Goal: Task Accomplishment & Management: Use online tool/utility

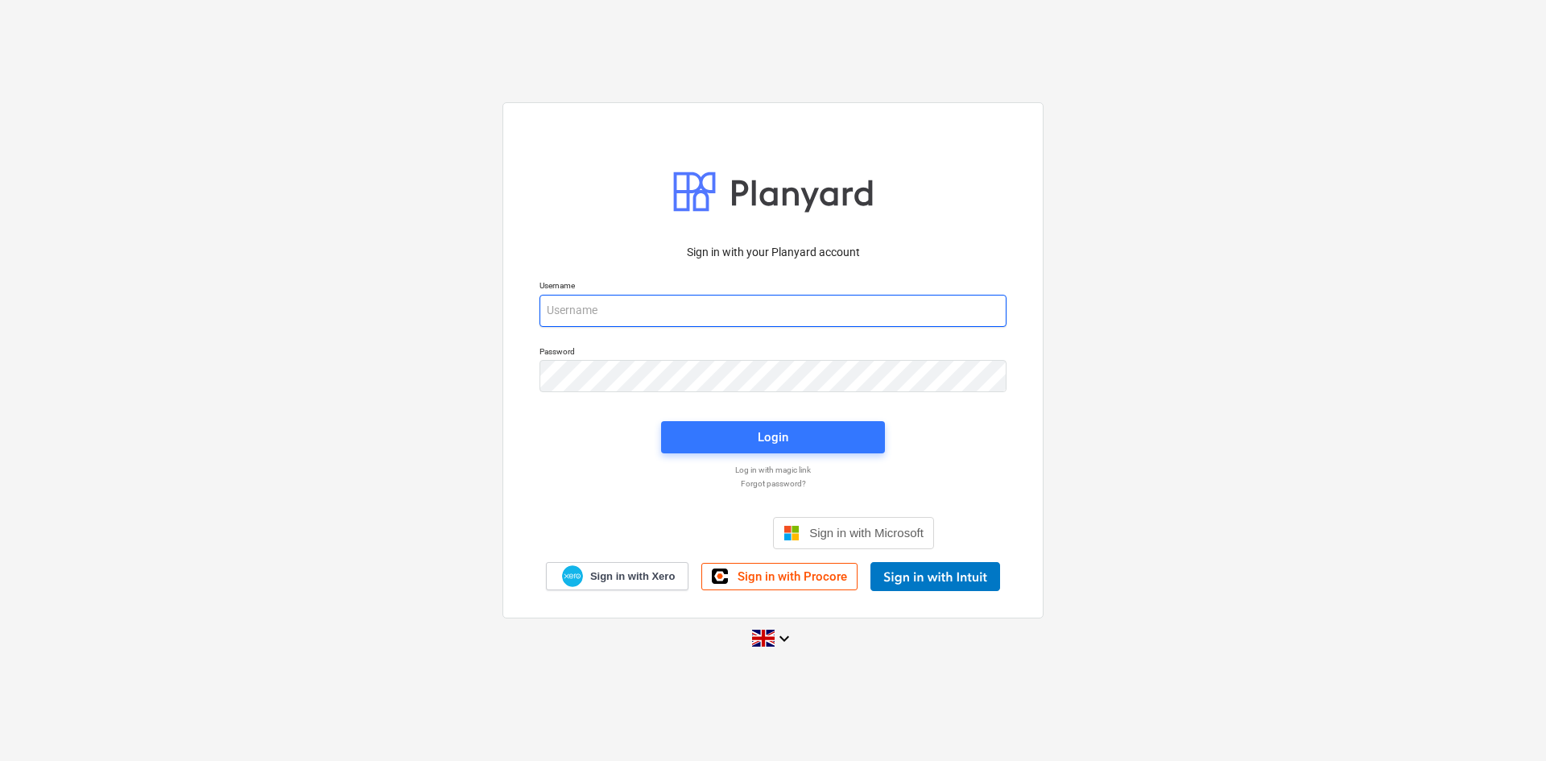
click at [589, 311] on input "email" at bounding box center [773, 311] width 467 height 32
type input "[EMAIL_ADDRESS][DOMAIN_NAME]"
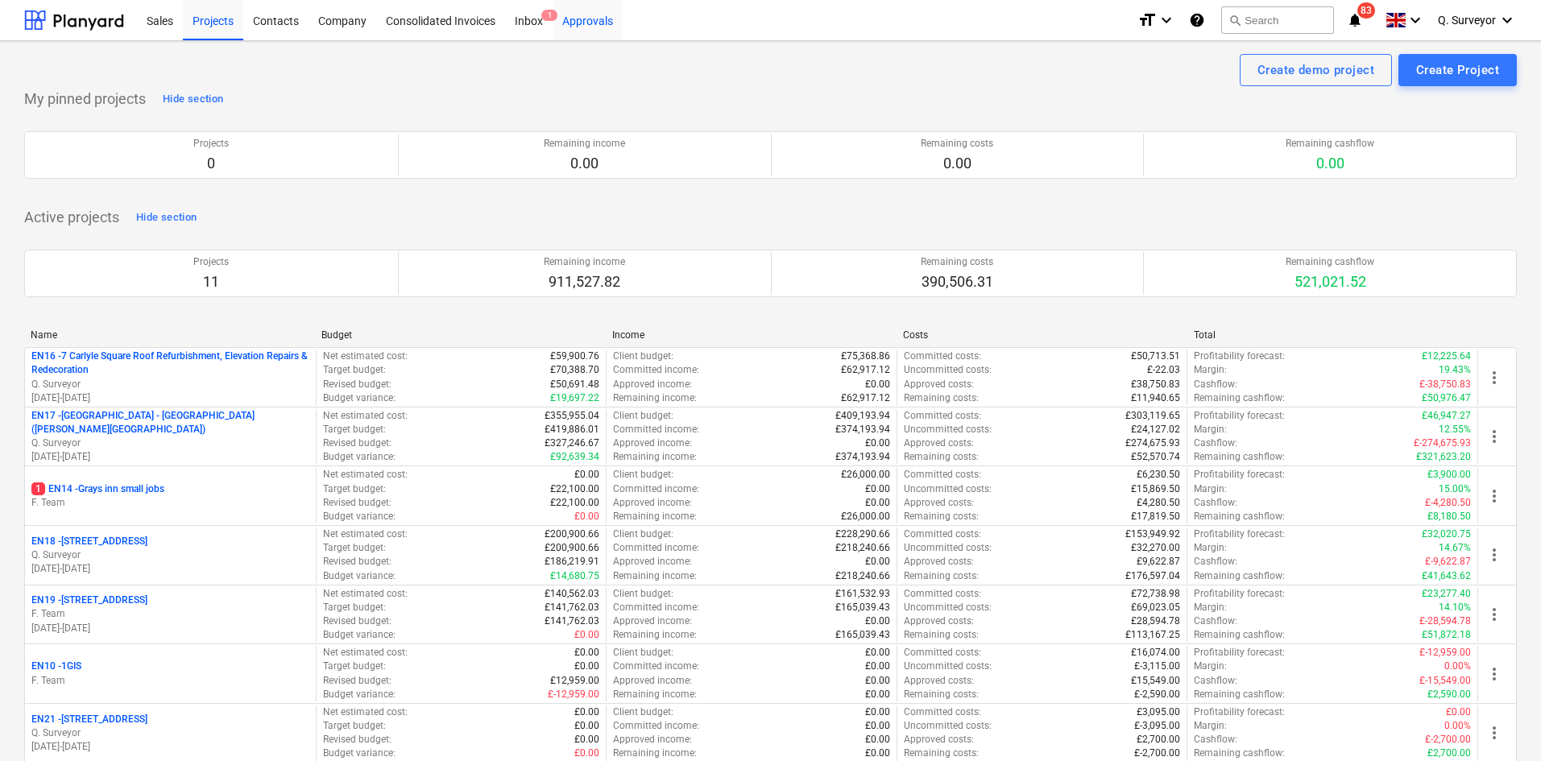
click at [590, 24] on div "Approvals" at bounding box center [587, 19] width 70 height 41
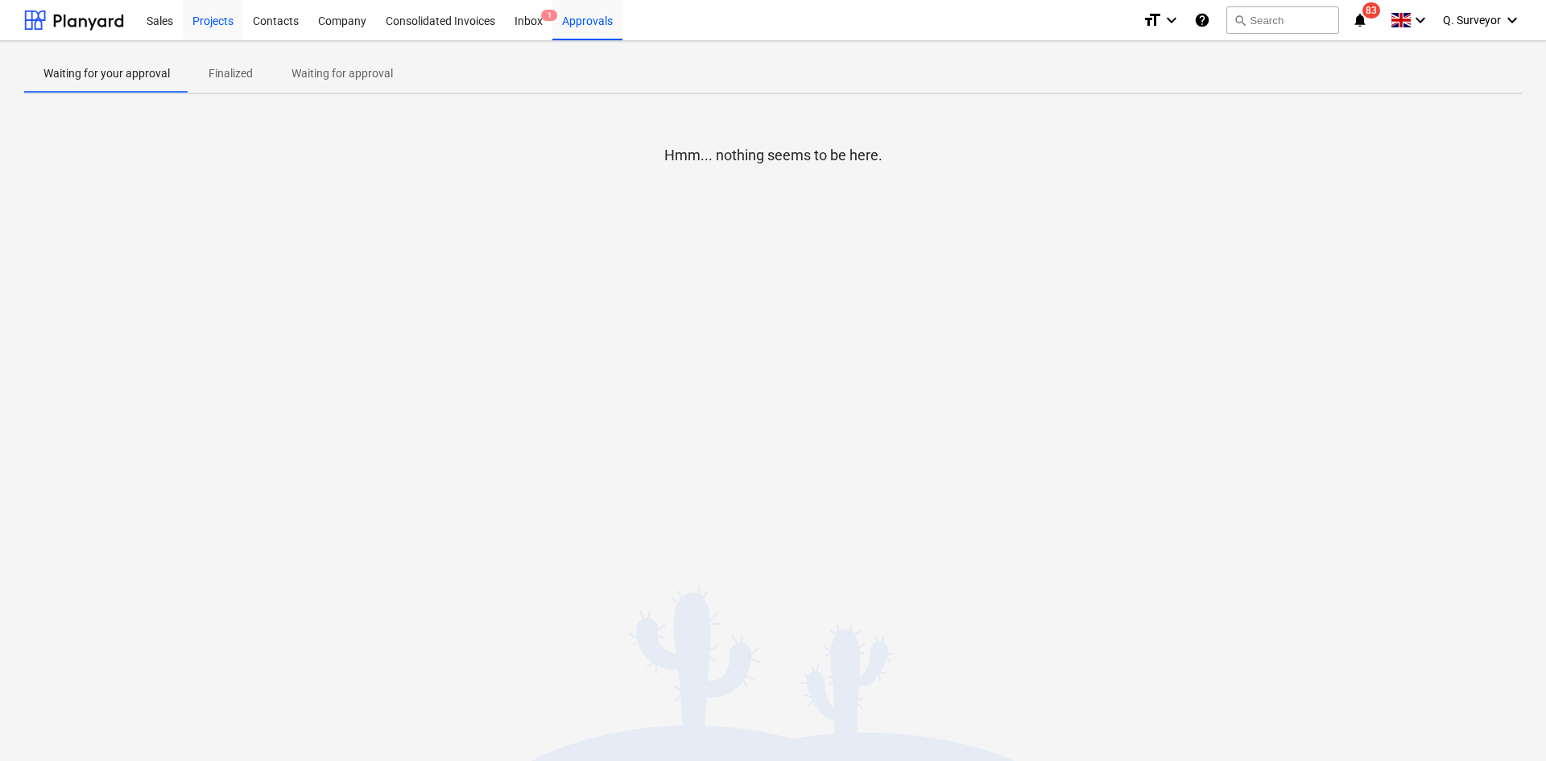
click at [200, 27] on div "Projects" at bounding box center [213, 19] width 60 height 41
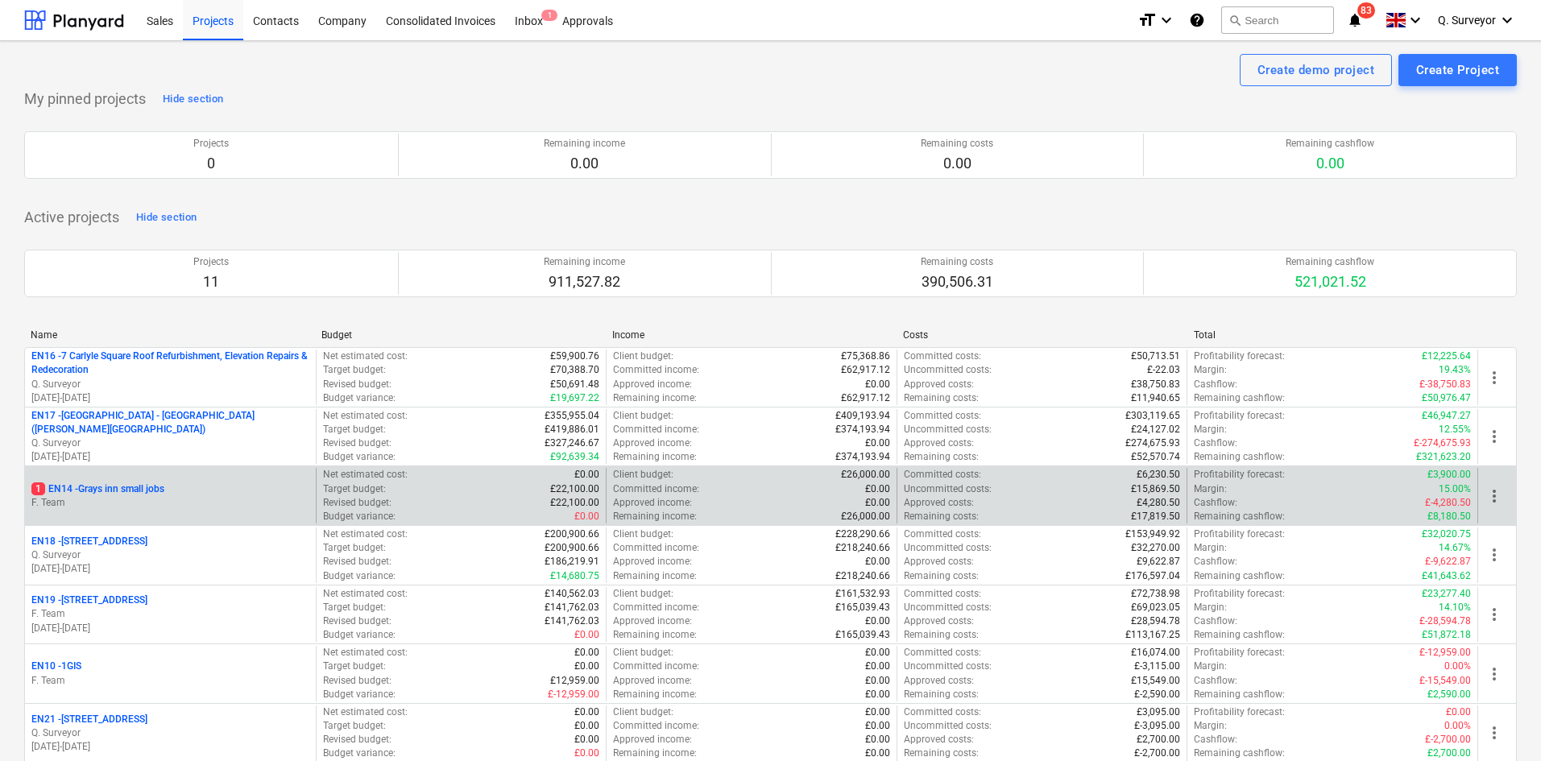
click at [216, 490] on div "1 EN14 - Grays inn small jobs" at bounding box center [170, 489] width 278 height 14
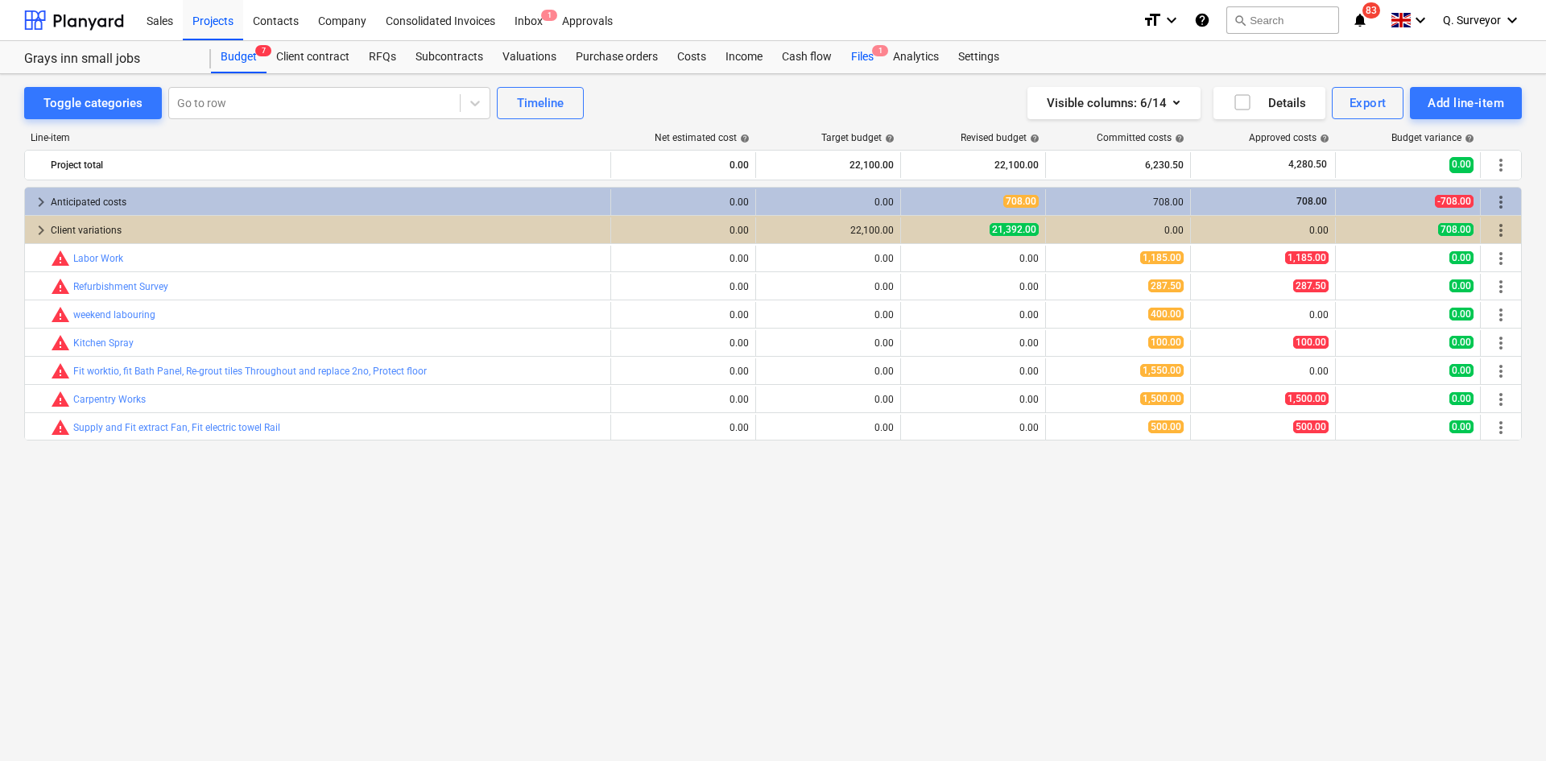
click at [863, 51] on div "Files 1" at bounding box center [863, 57] width 42 height 32
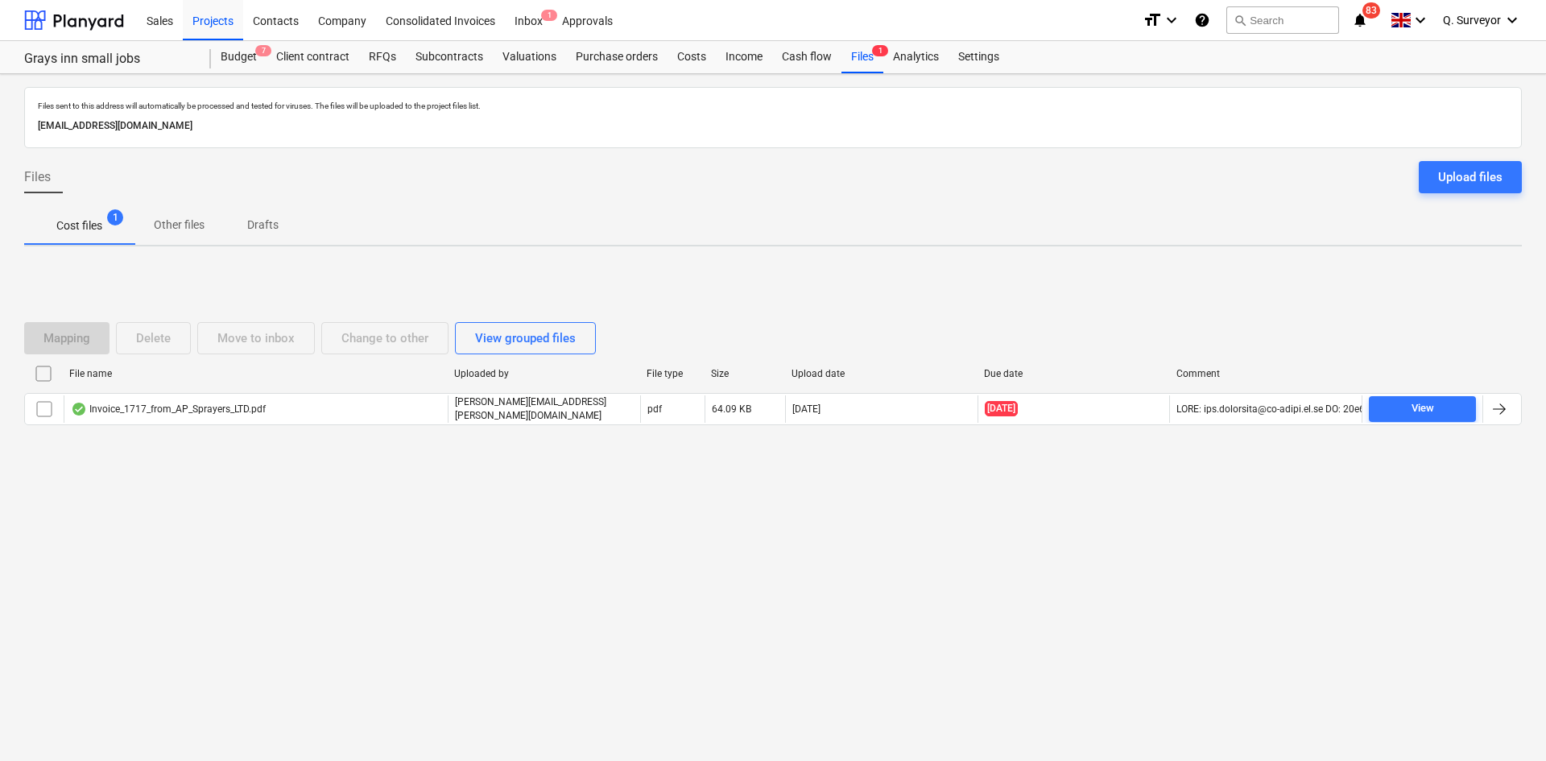
drag, startPoint x: 337, startPoint y: 122, endPoint x: 26, endPoint y: 129, distance: 310.9
click at [26, 129] on div "Files sent to this address will automatically be processed and tested for virus…" at bounding box center [773, 117] width 1498 height 61
copy p "[EMAIL_ADDRESS][DOMAIN_NAME]"
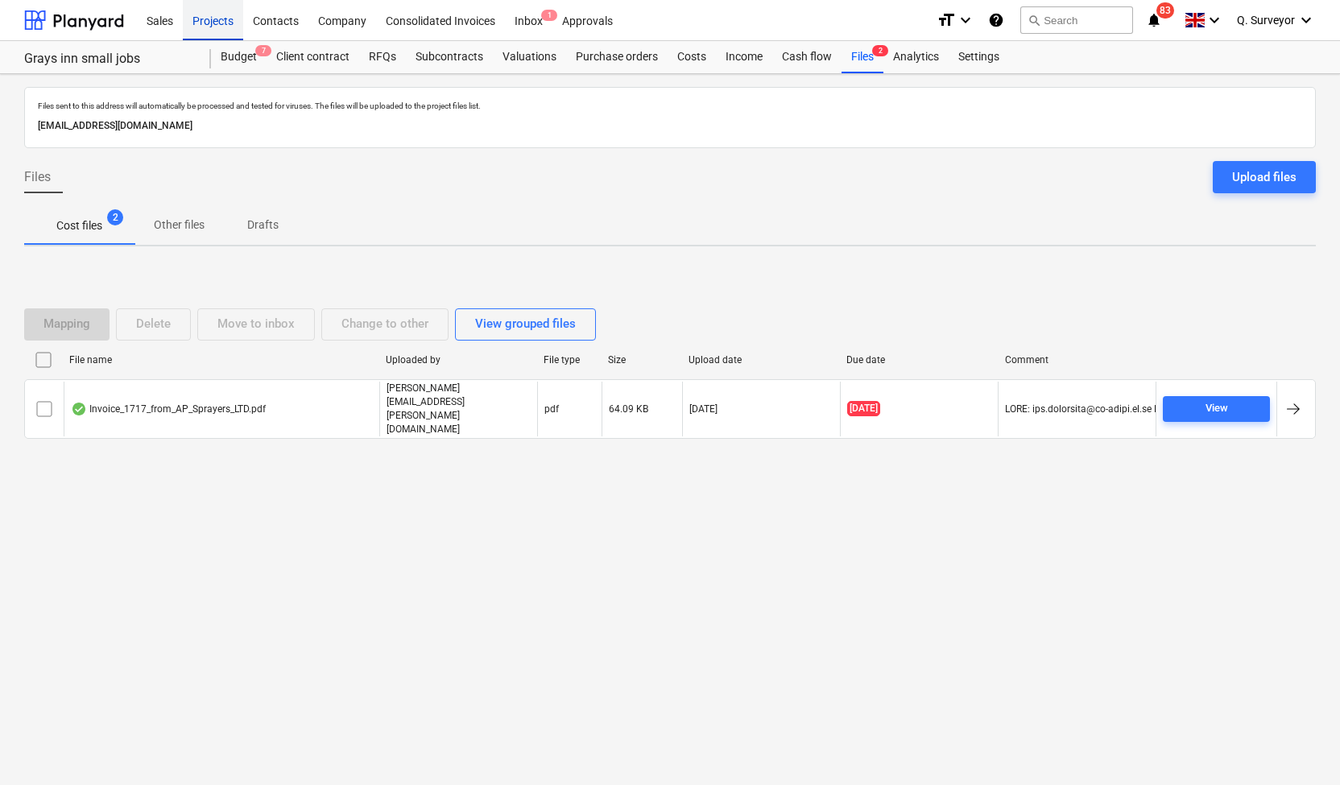
click at [198, 19] on div "Projects" at bounding box center [213, 19] width 60 height 41
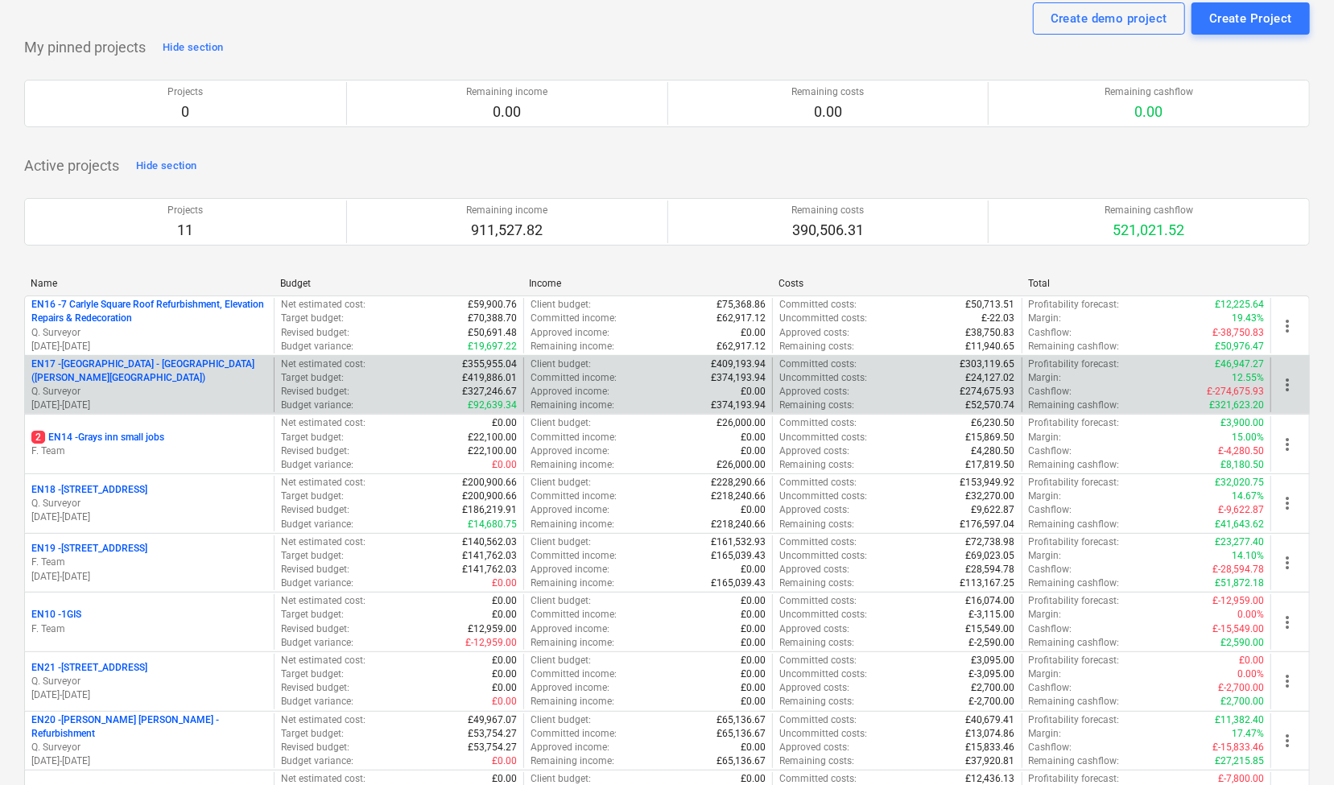
scroll to position [81, 0]
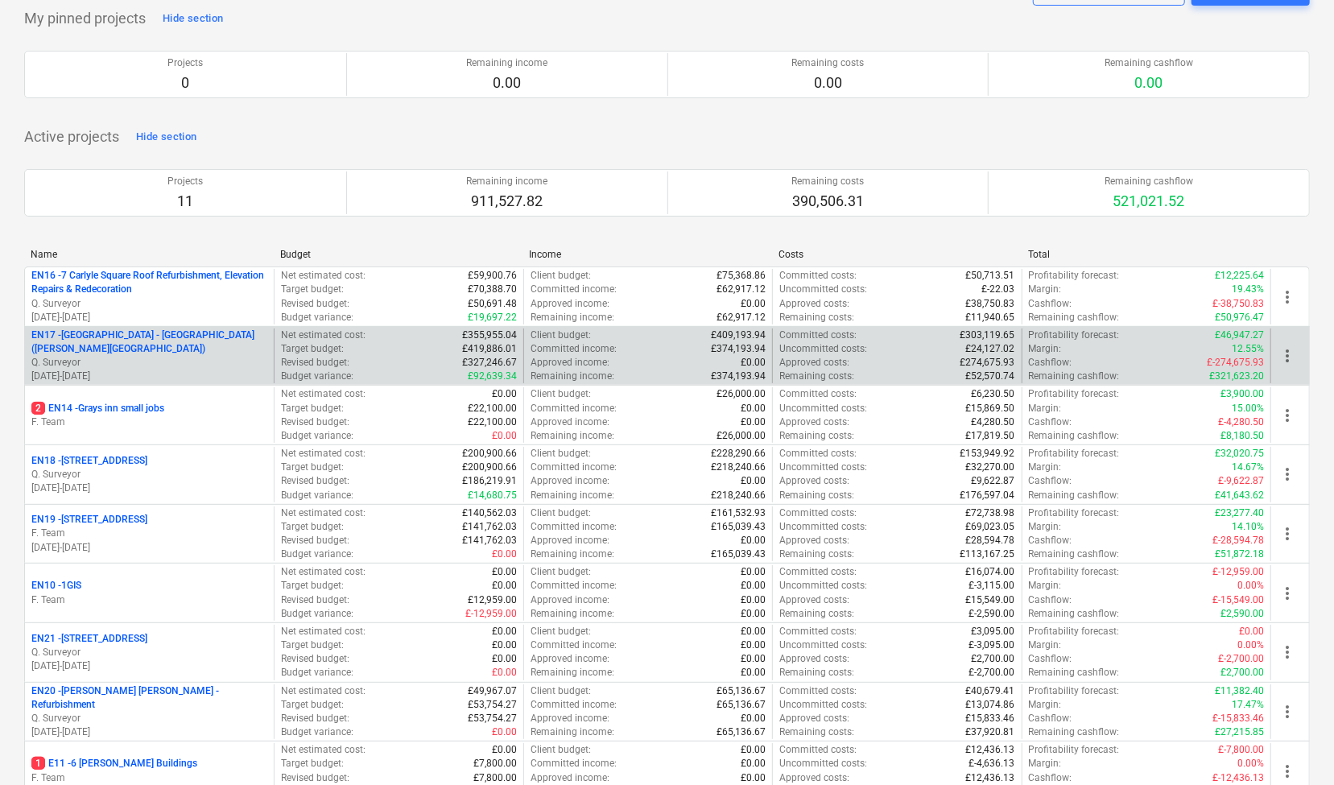
click at [206, 463] on div "EN18 - [STREET_ADDRESS]" at bounding box center [149, 461] width 236 height 14
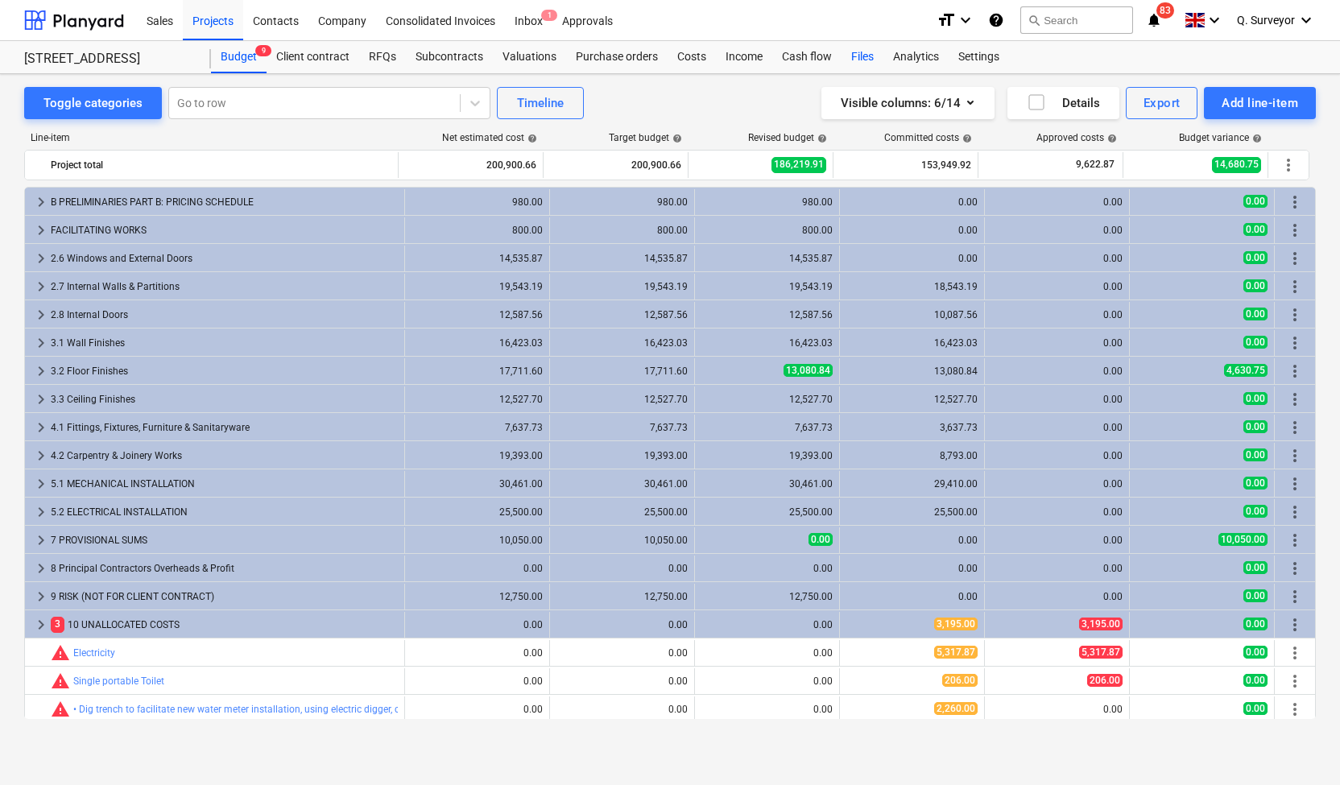
click at [852, 52] on div "Files" at bounding box center [863, 57] width 42 height 32
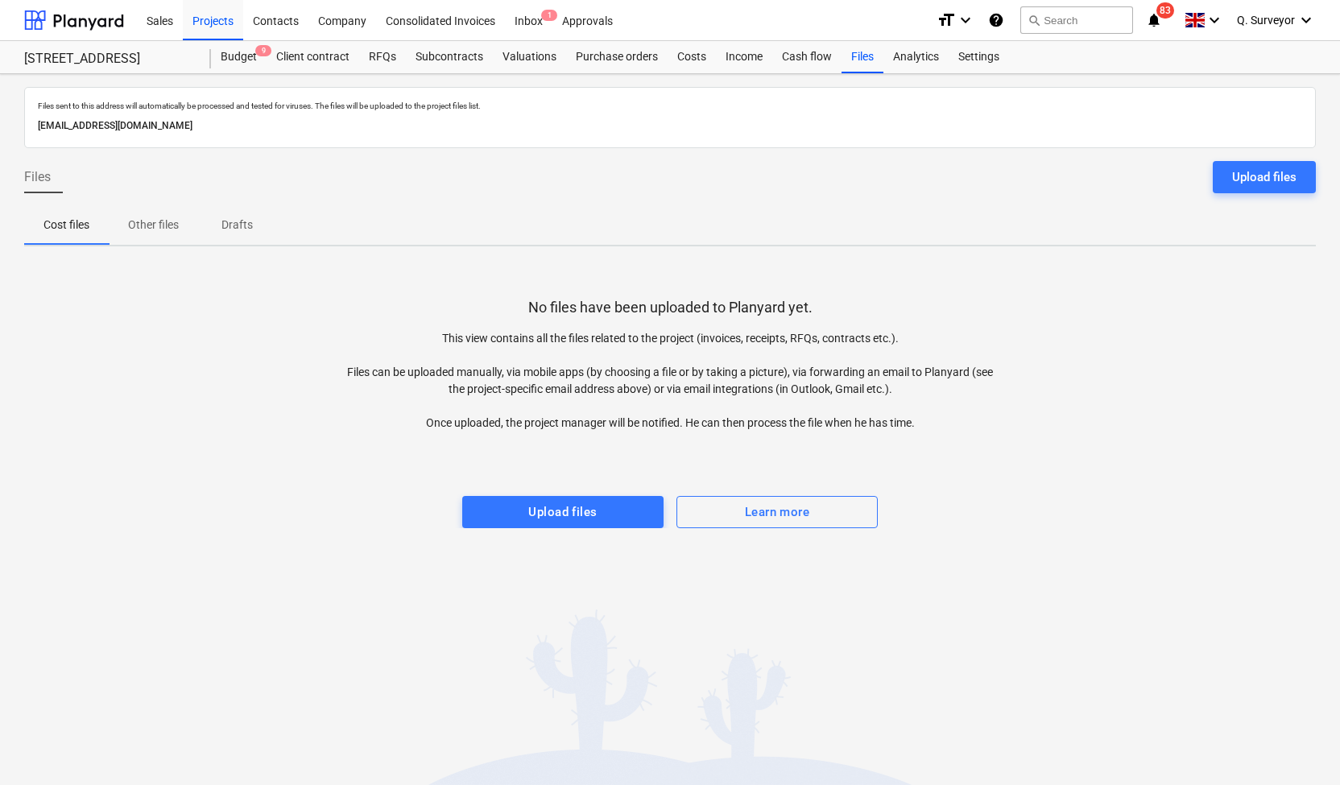
drag, startPoint x: 324, startPoint y: 124, endPoint x: 27, endPoint y: 129, distance: 297.2
click at [27, 129] on div "Files sent to this address will automatically be processed and tested for virus…" at bounding box center [670, 117] width 1292 height 61
copy p "[EMAIL_ADDRESS][DOMAIN_NAME]"
click at [217, 18] on div "Projects" at bounding box center [213, 19] width 60 height 41
